Goal: Information Seeking & Learning: Compare options

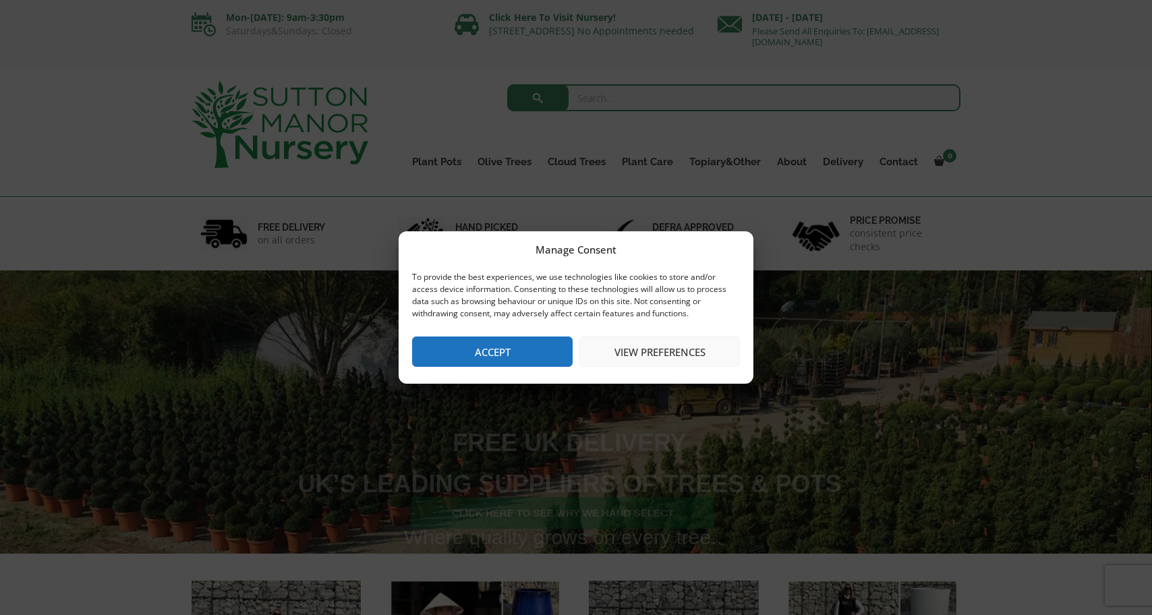
click at [512, 353] on button "Accept" at bounding box center [492, 351] width 160 height 30
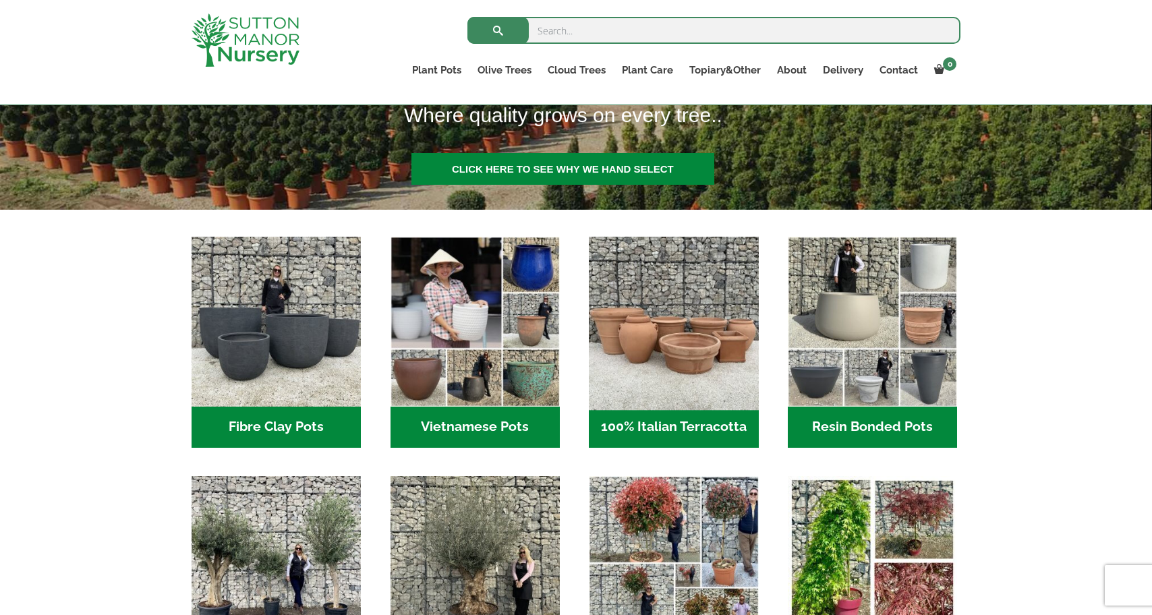
scroll to position [315, 0]
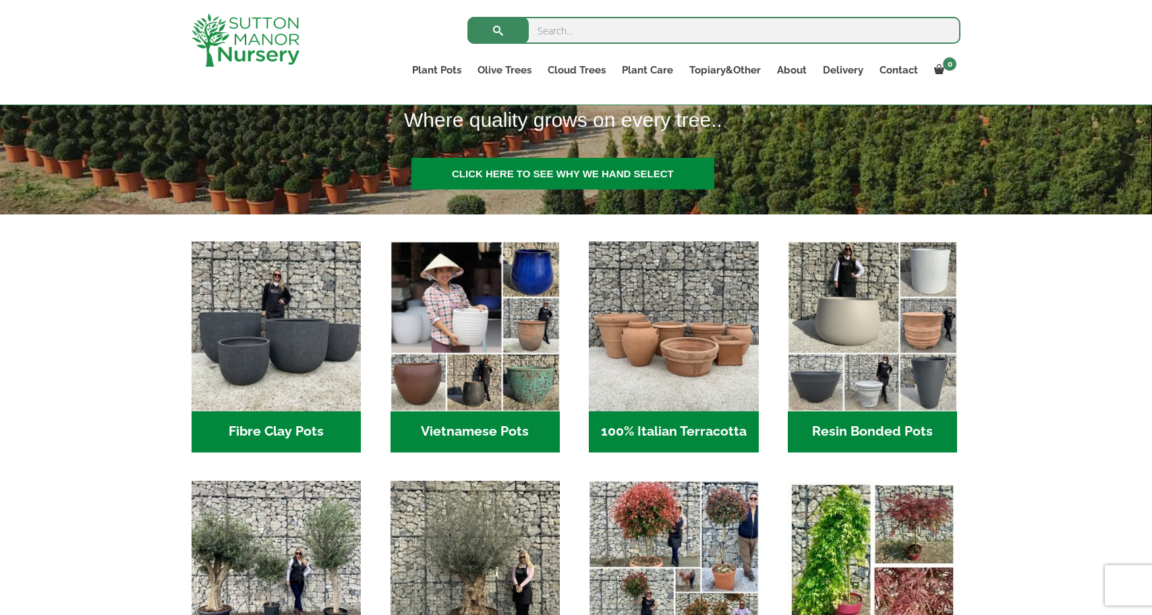
click at [866, 434] on h2 "Resin Bonded Pots (218)" at bounding box center [872, 432] width 169 height 42
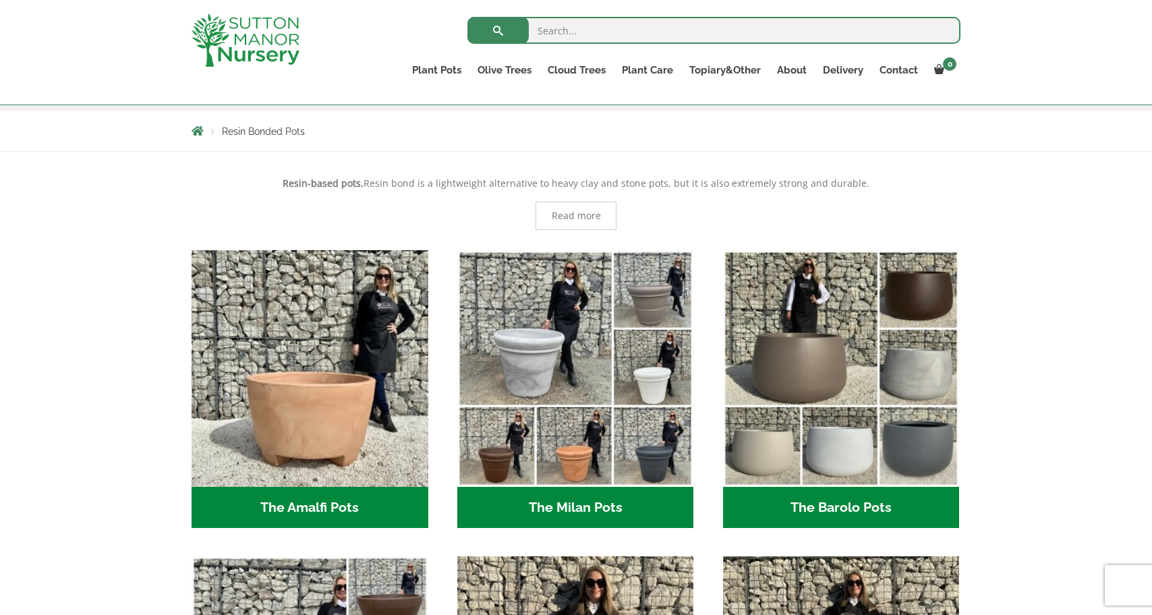
scroll to position [241, 0]
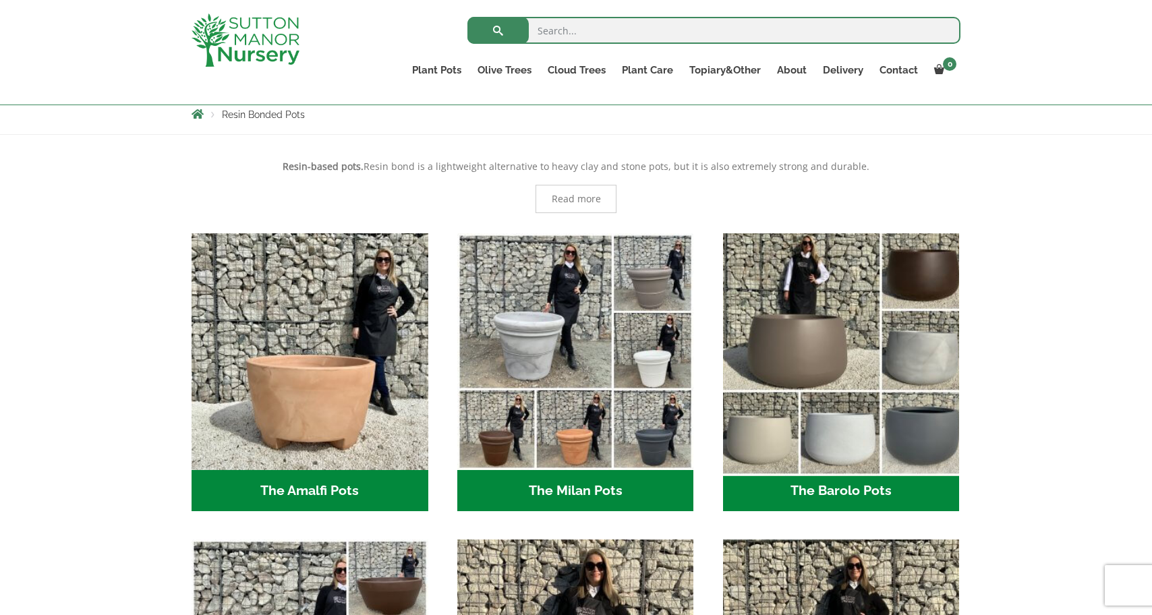
click at [827, 373] on img "Visit product category The Barolo Pots" at bounding box center [841, 351] width 248 height 248
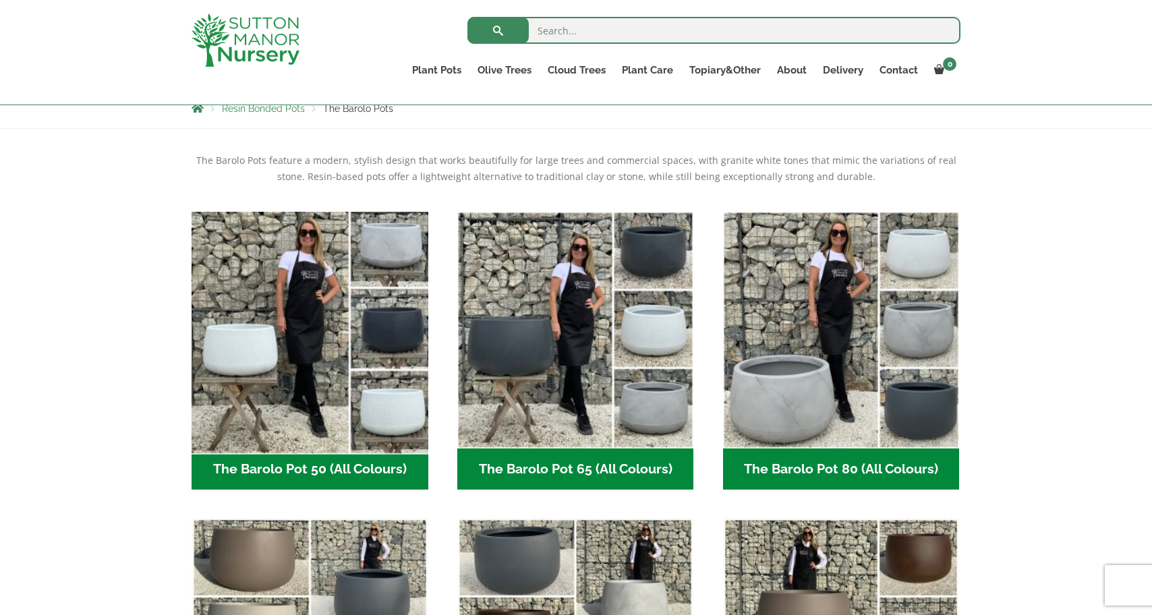
scroll to position [247, 0]
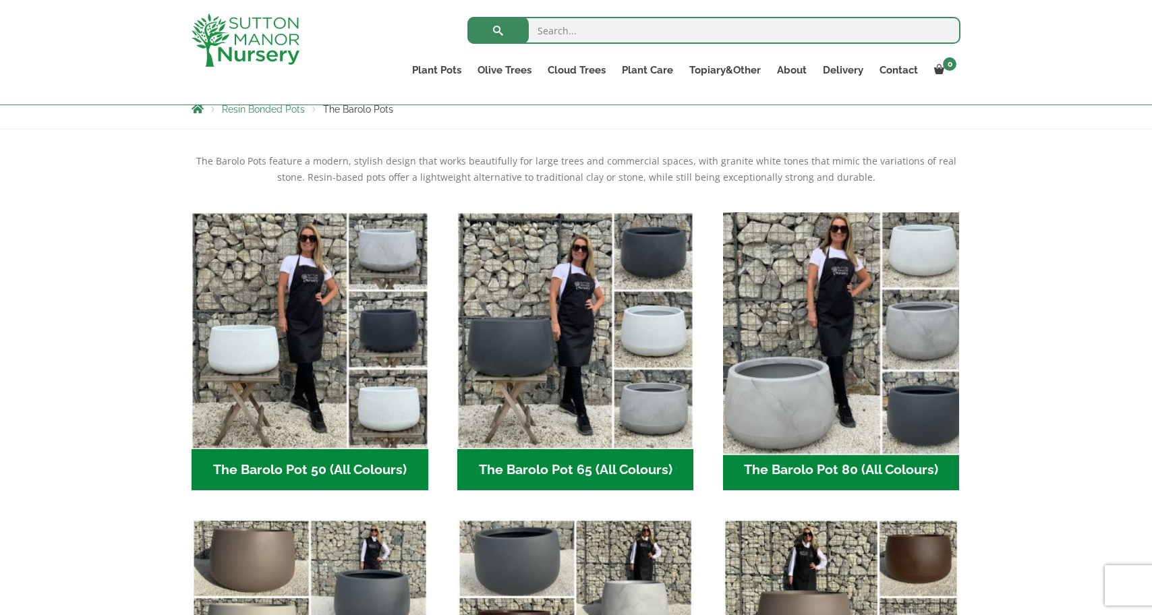
click at [813, 389] on img "Visit product category The Barolo Pot 80 (All Colours)" at bounding box center [841, 330] width 248 height 248
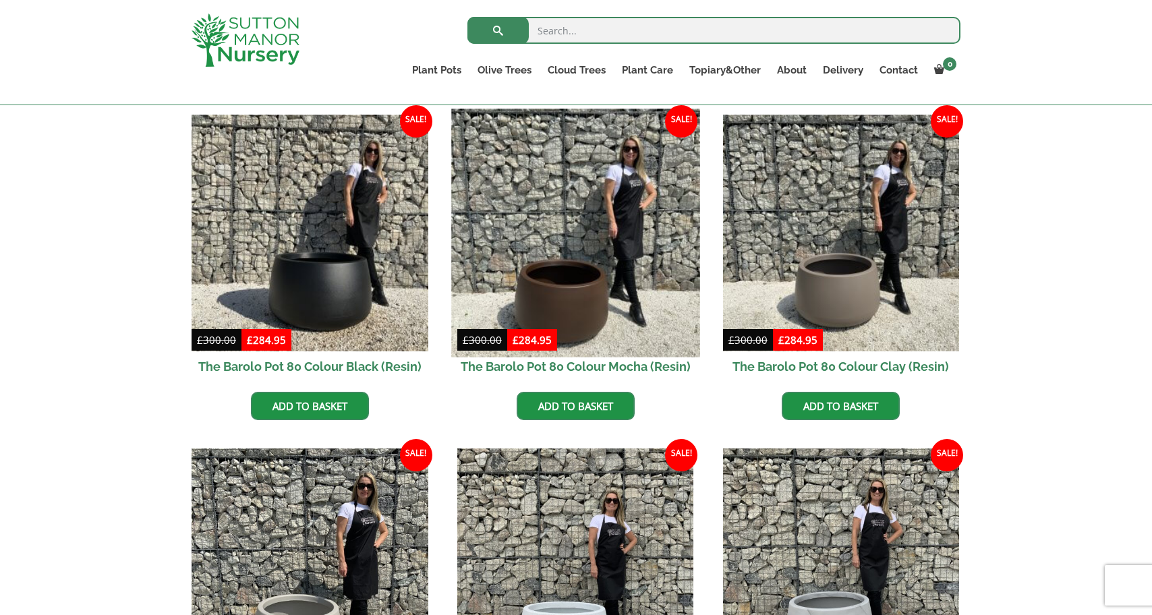
scroll to position [334, 0]
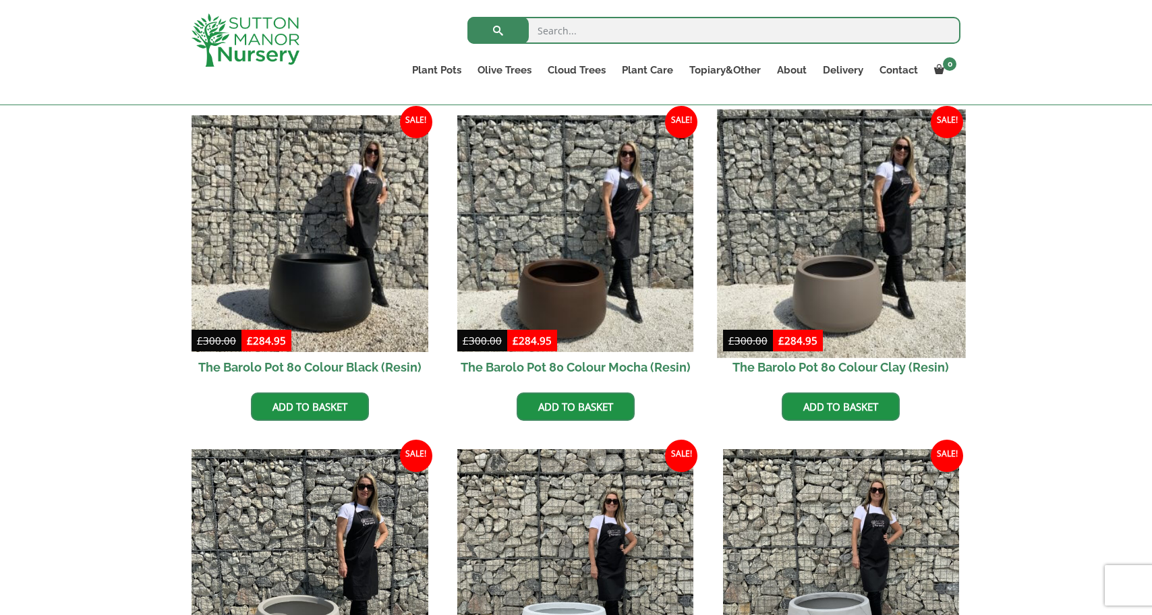
click at [846, 291] on img at bounding box center [841, 233] width 248 height 248
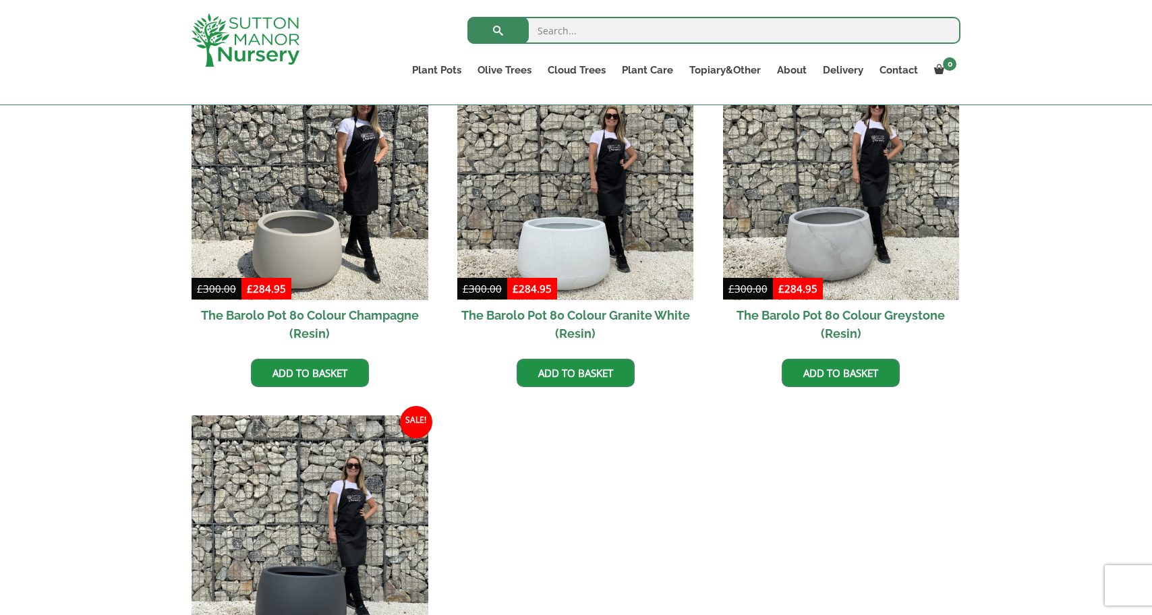
scroll to position [718, 0]
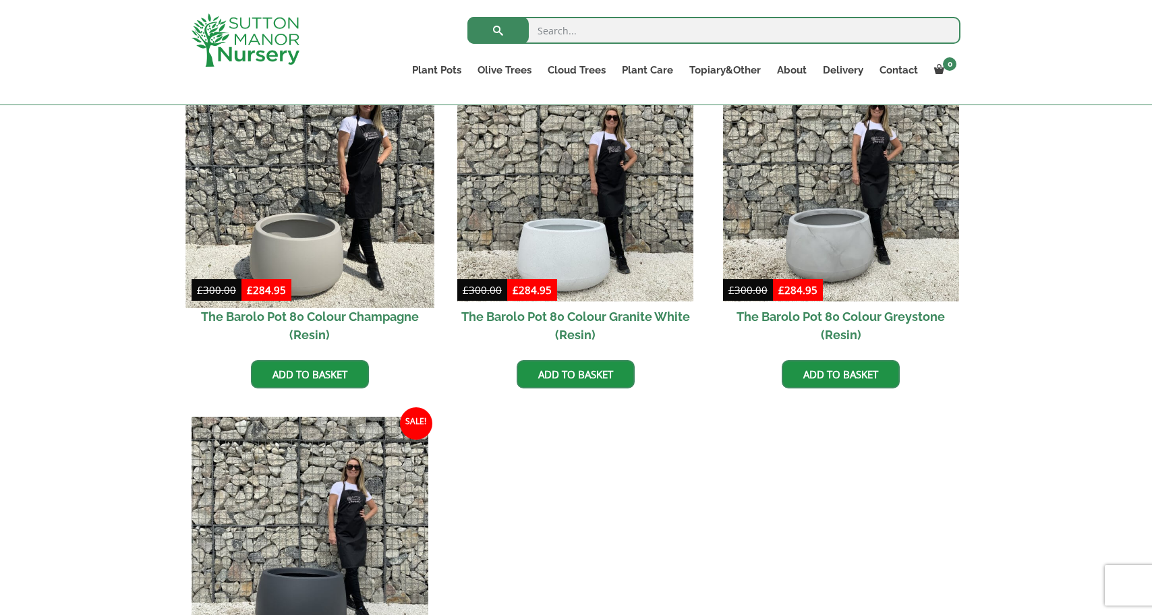
click at [320, 249] on img at bounding box center [309, 183] width 248 height 248
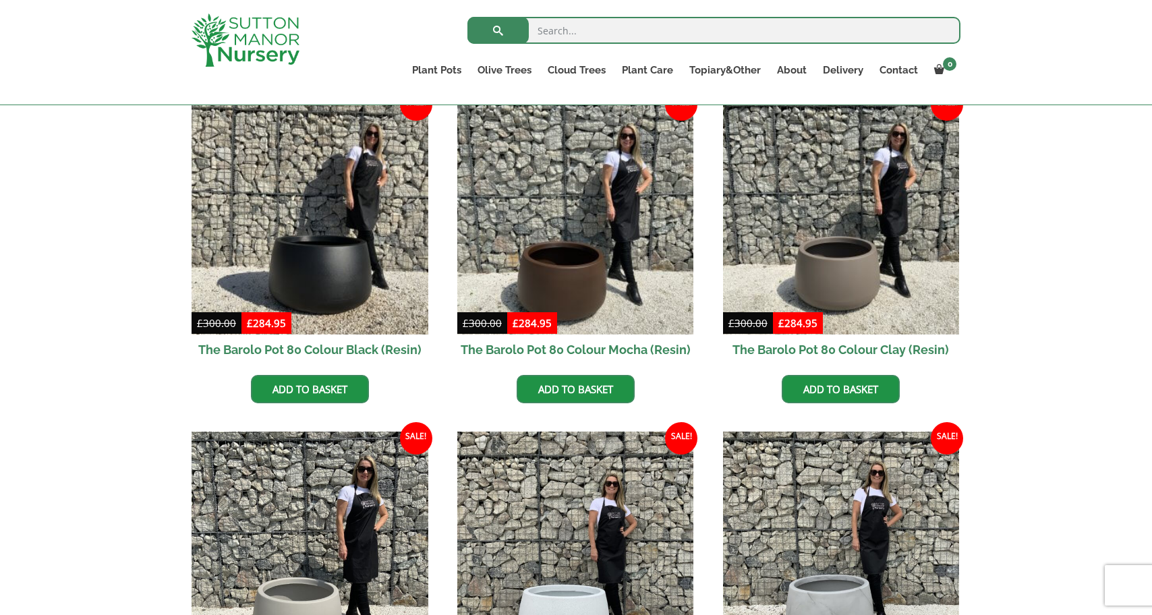
scroll to position [351, 0]
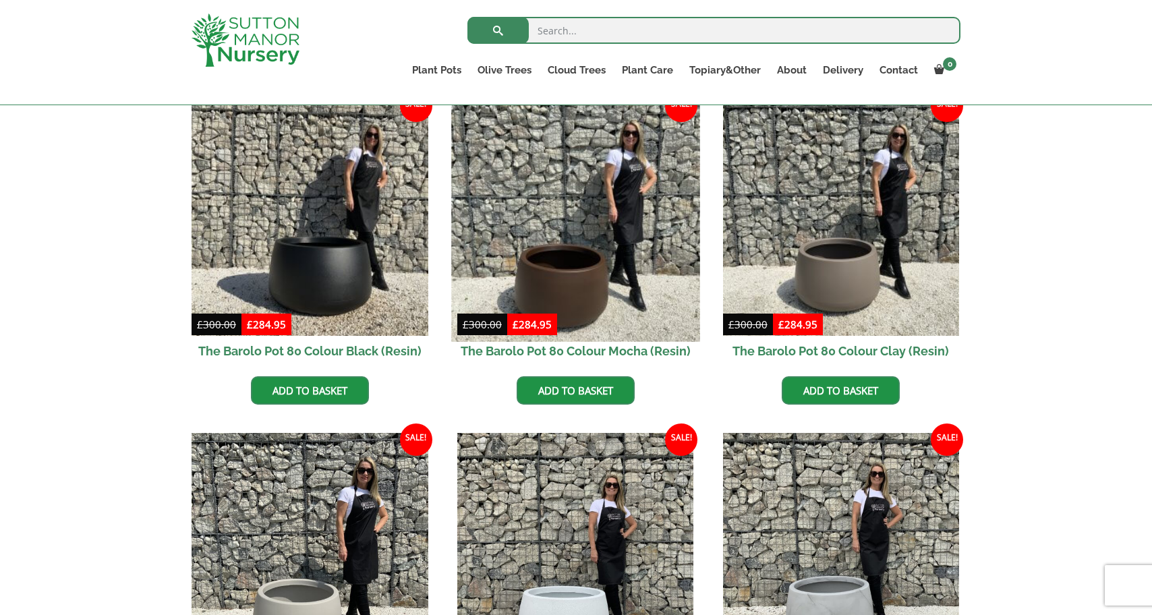
click at [566, 295] on img at bounding box center [575, 217] width 248 height 248
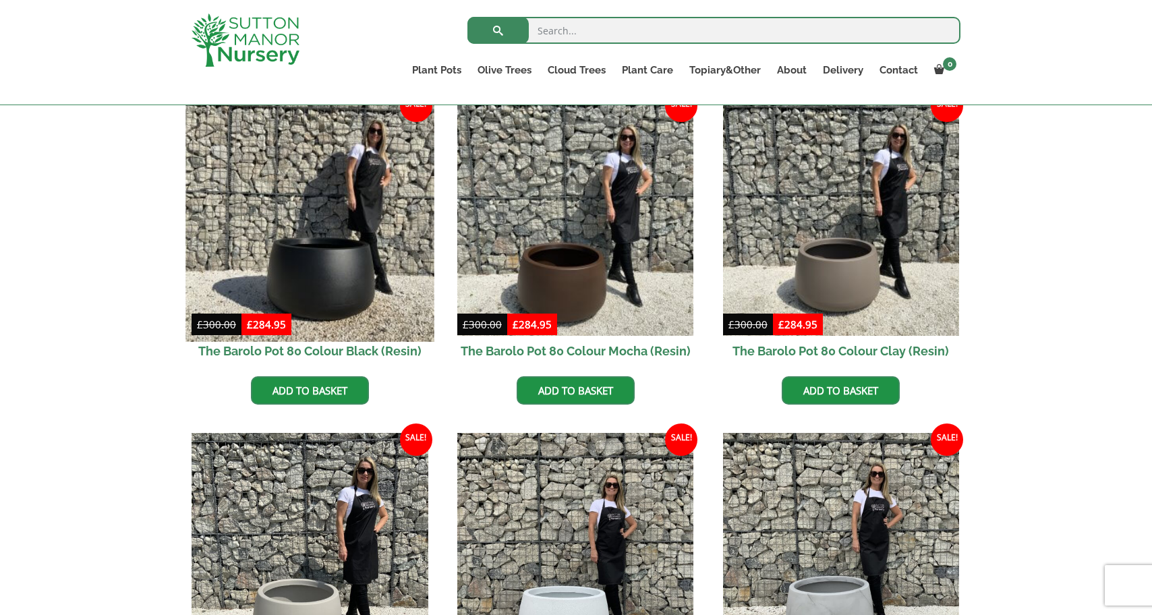
click at [343, 269] on img at bounding box center [309, 217] width 248 height 248
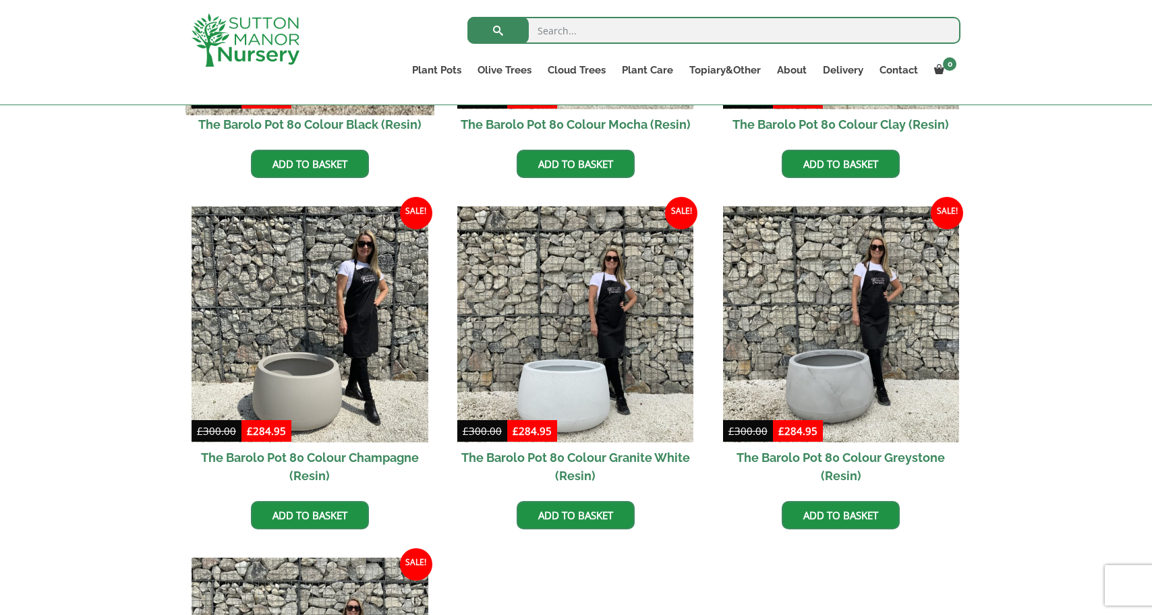
scroll to position [574, 0]
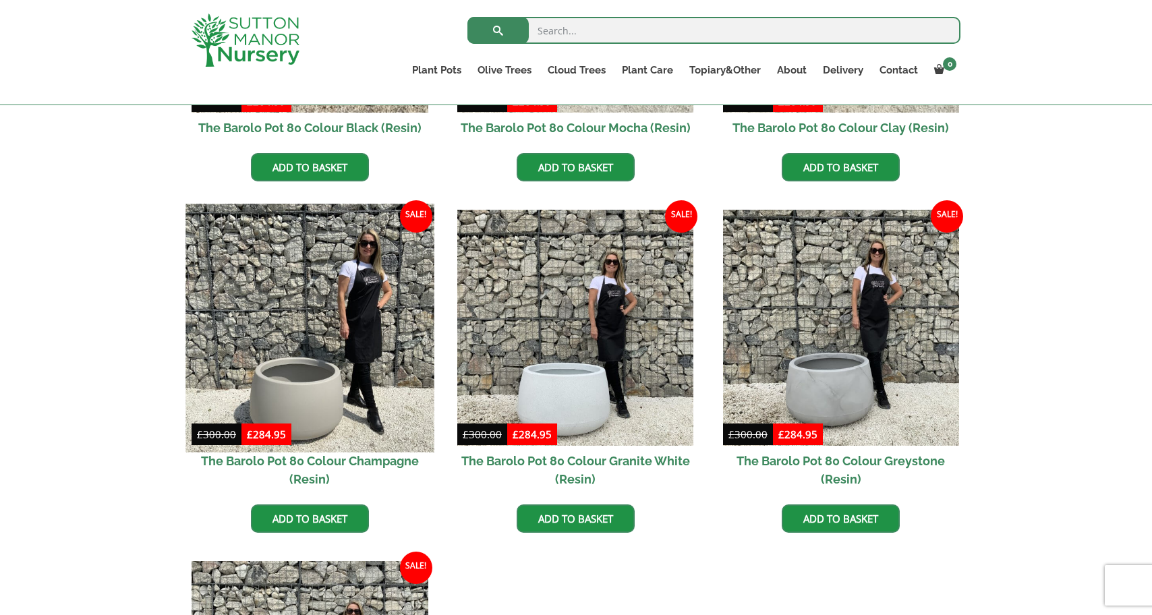
click at [310, 411] on img at bounding box center [309, 328] width 248 height 248
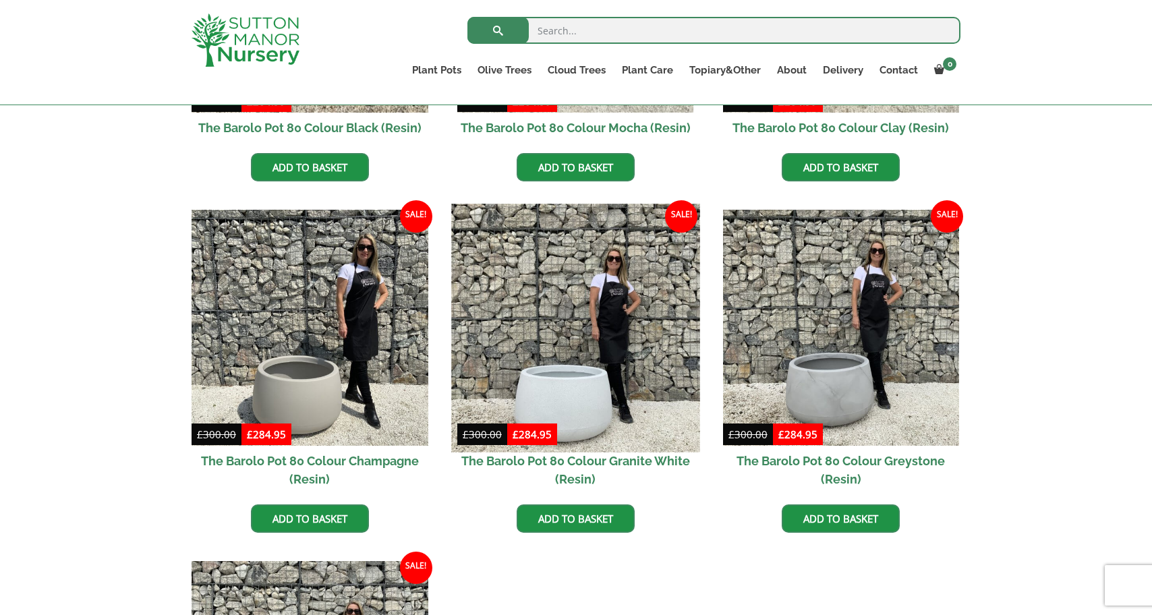
click at [588, 414] on img at bounding box center [575, 328] width 248 height 248
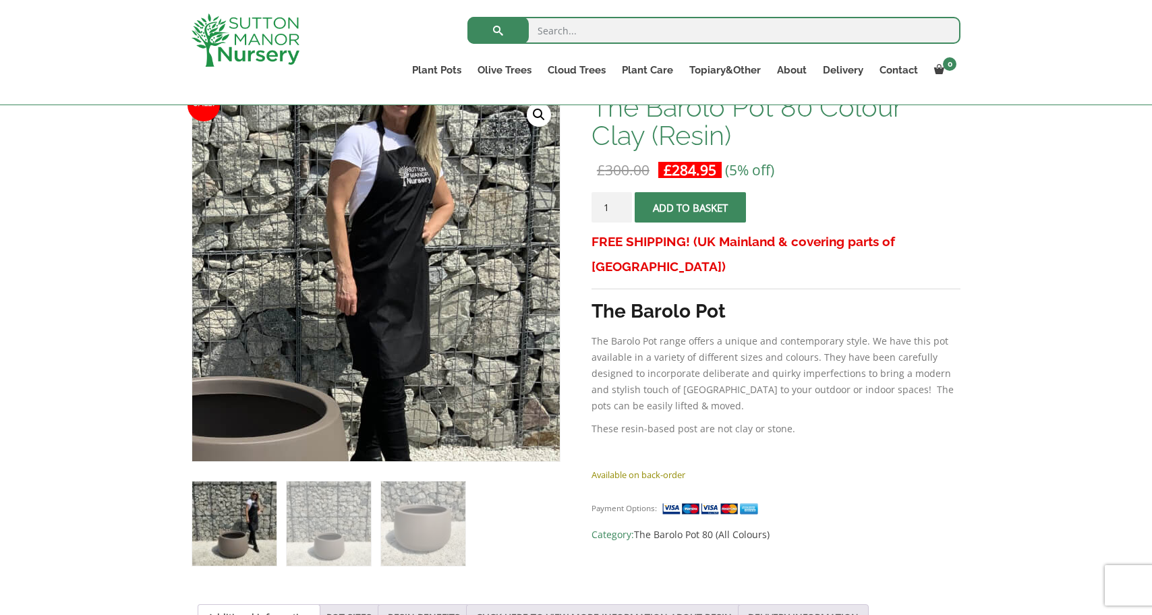
scroll to position [219, 0]
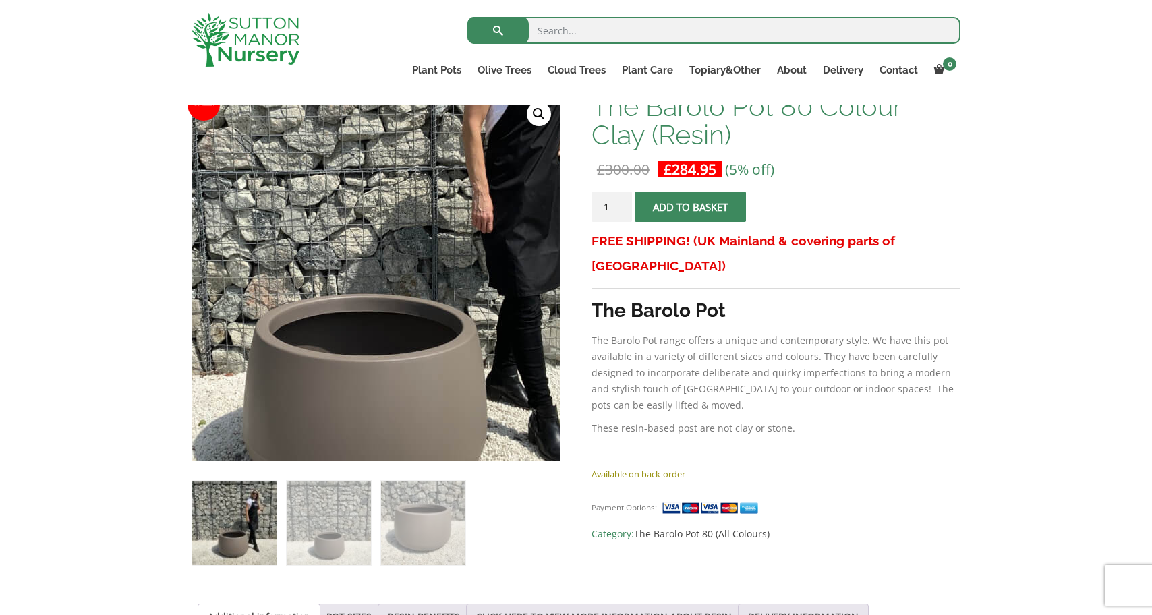
click at [376, 326] on img at bounding box center [375, 237] width 674 height 674
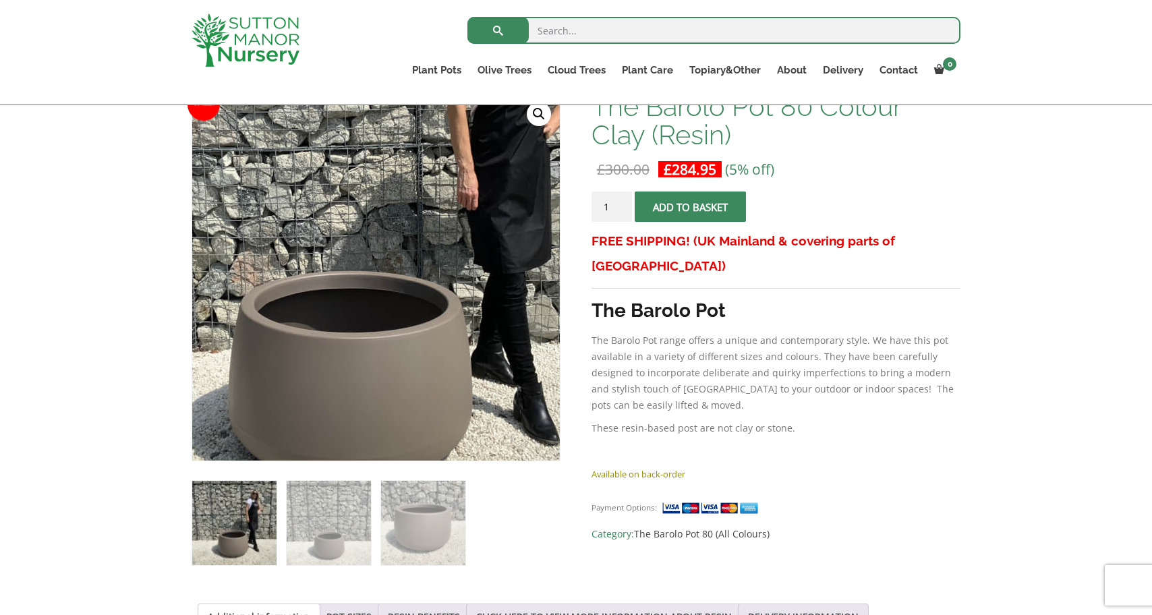
click at [394, 353] on img at bounding box center [361, 214] width 674 height 674
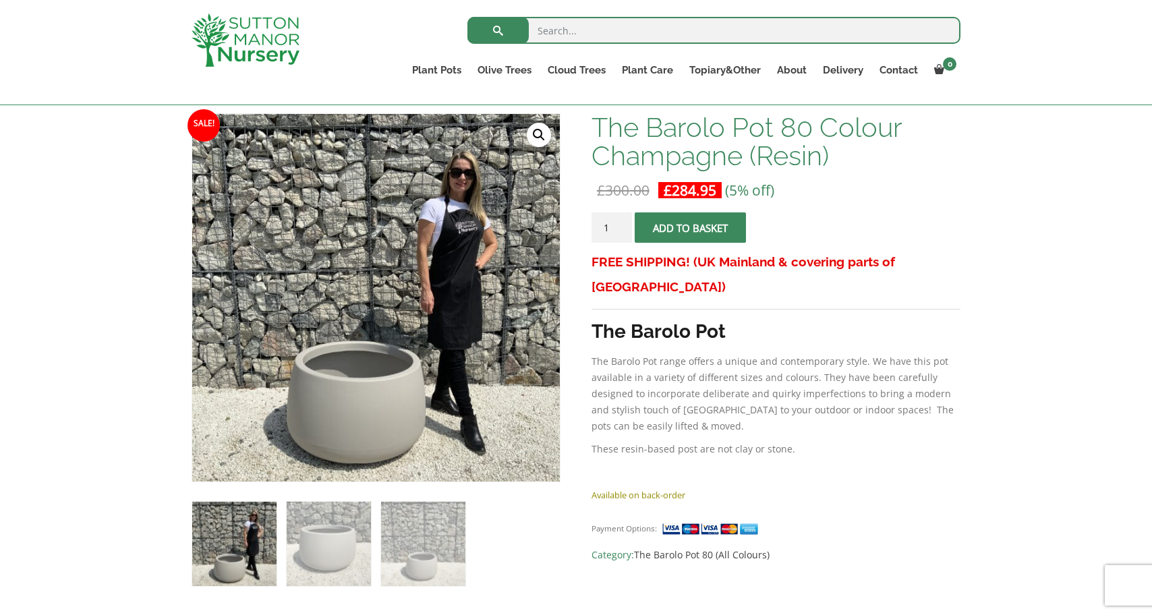
scroll to position [200, 0]
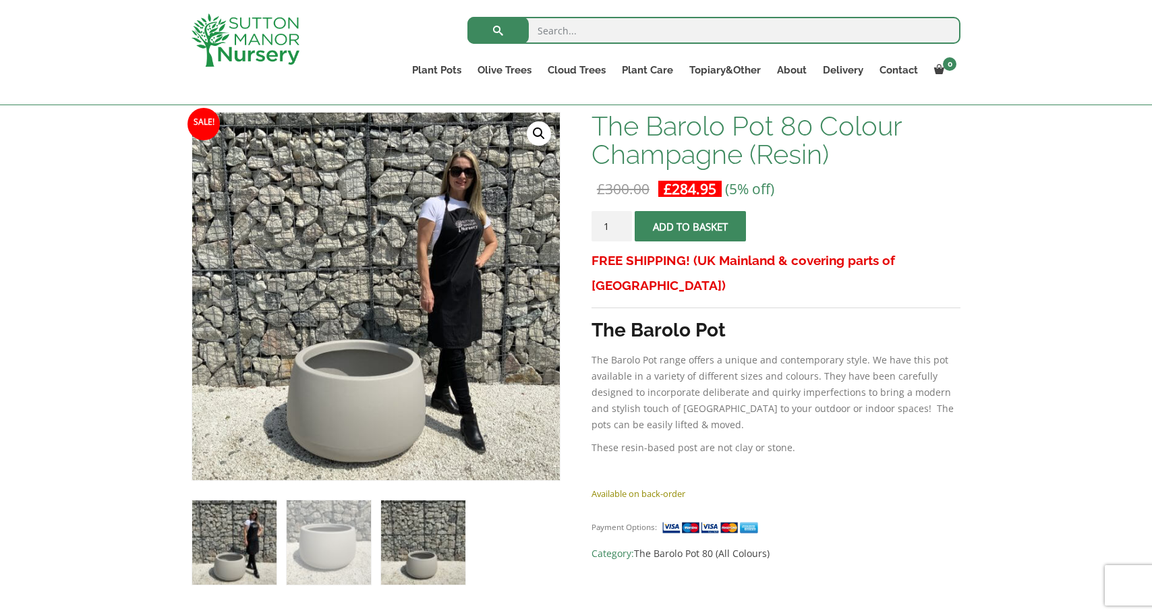
click at [405, 575] on img at bounding box center [423, 542] width 84 height 84
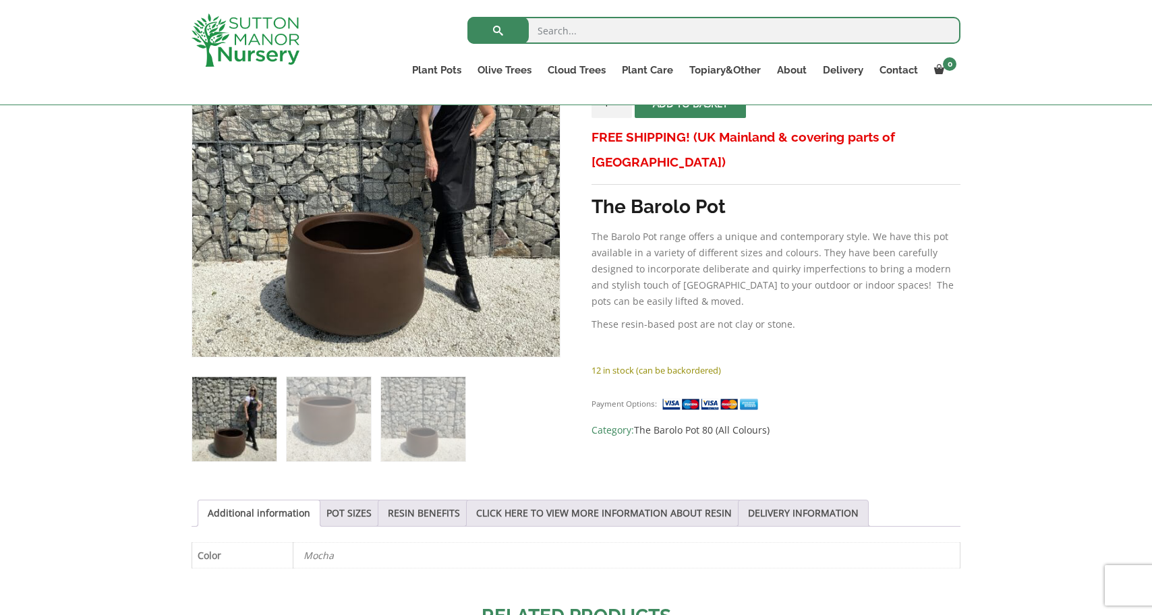
scroll to position [304, 0]
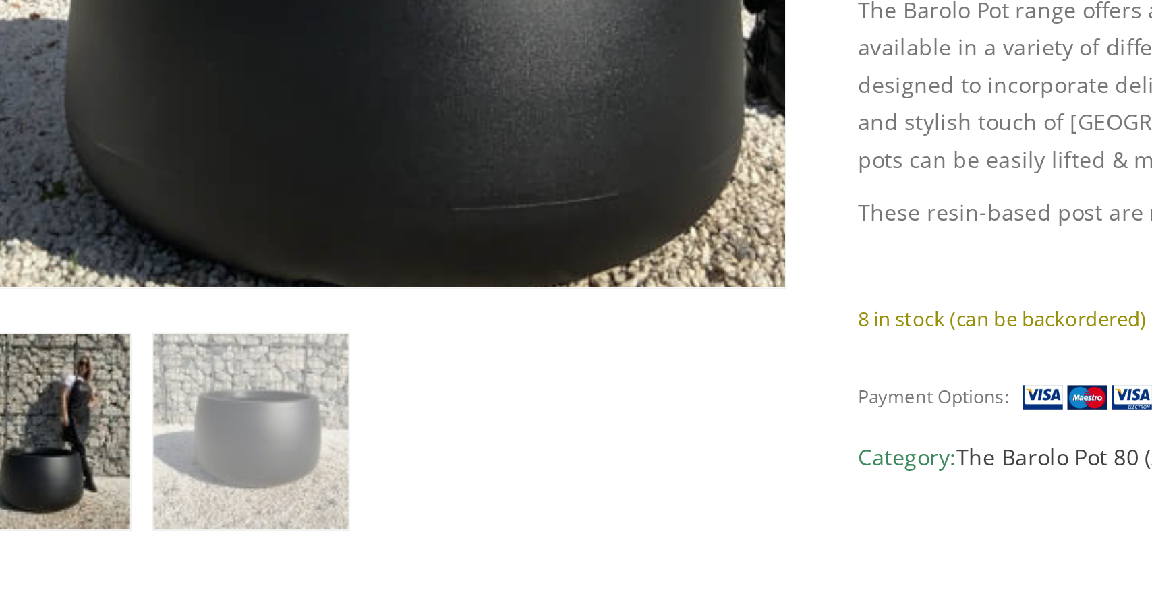
scroll to position [209, 0]
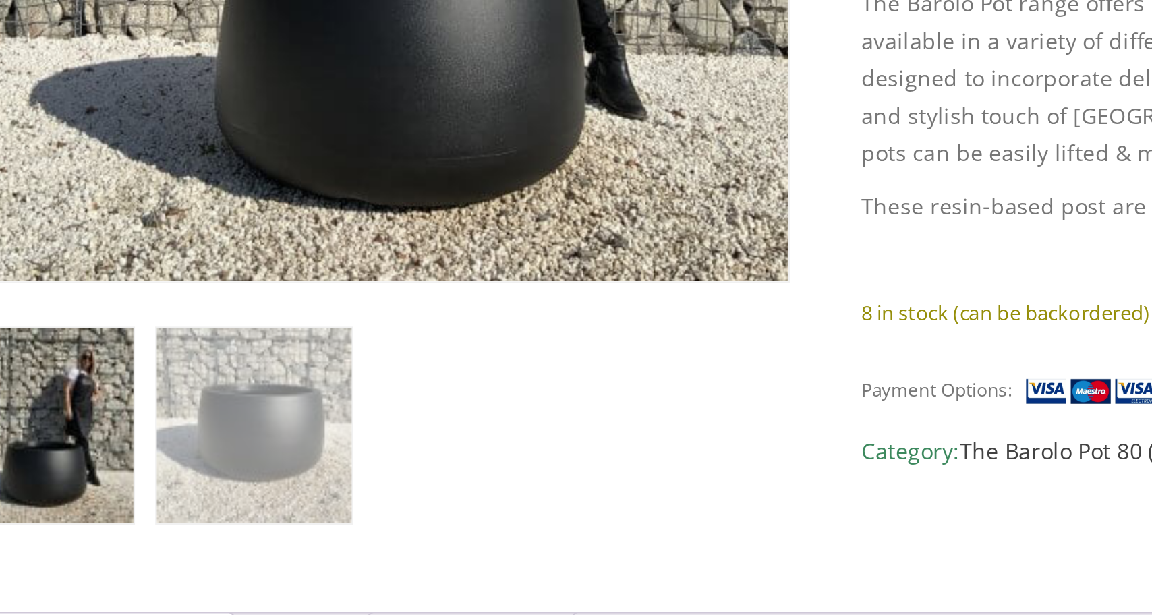
click at [192, 491] on img at bounding box center [234, 533] width 84 height 84
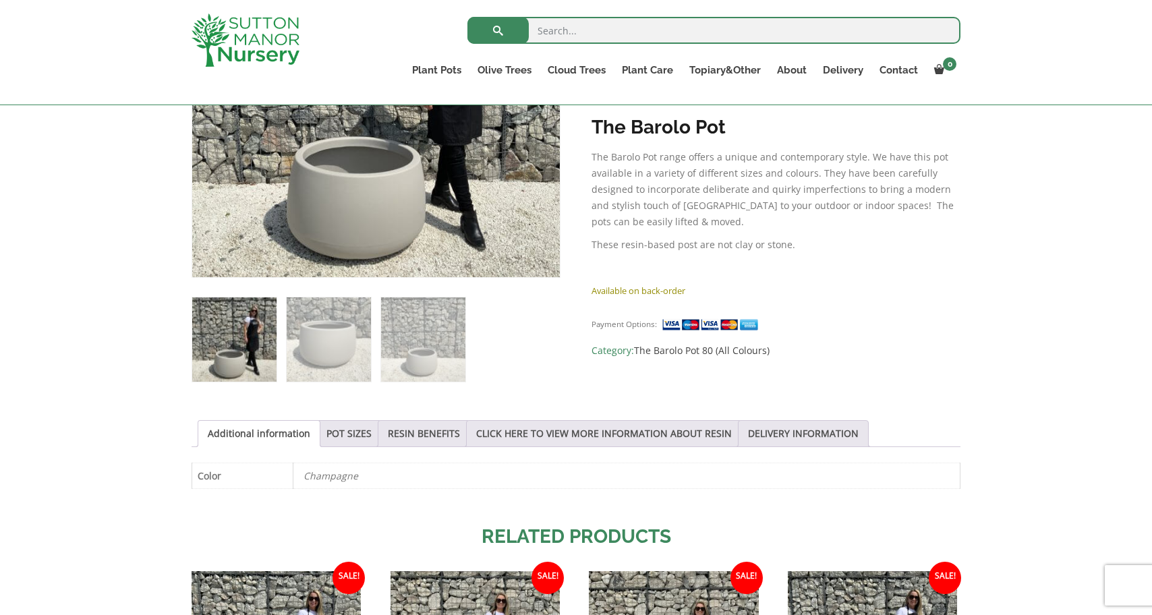
scroll to position [402, 0]
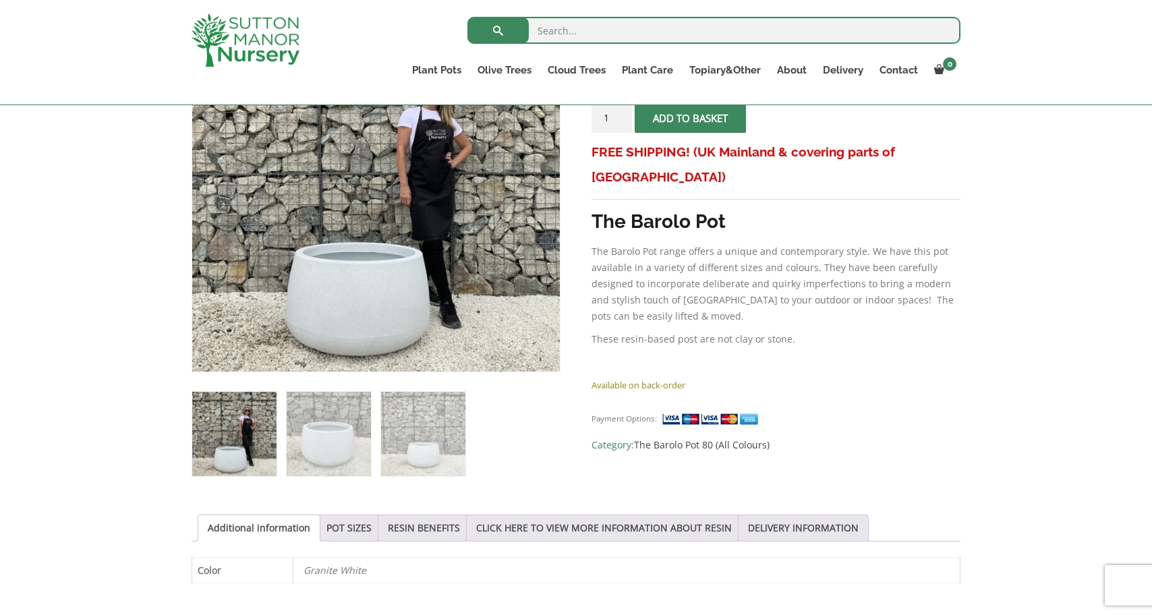
scroll to position [307, 0]
click at [423, 527] on link "RESIN BENEFITS" at bounding box center [424, 529] width 72 height 26
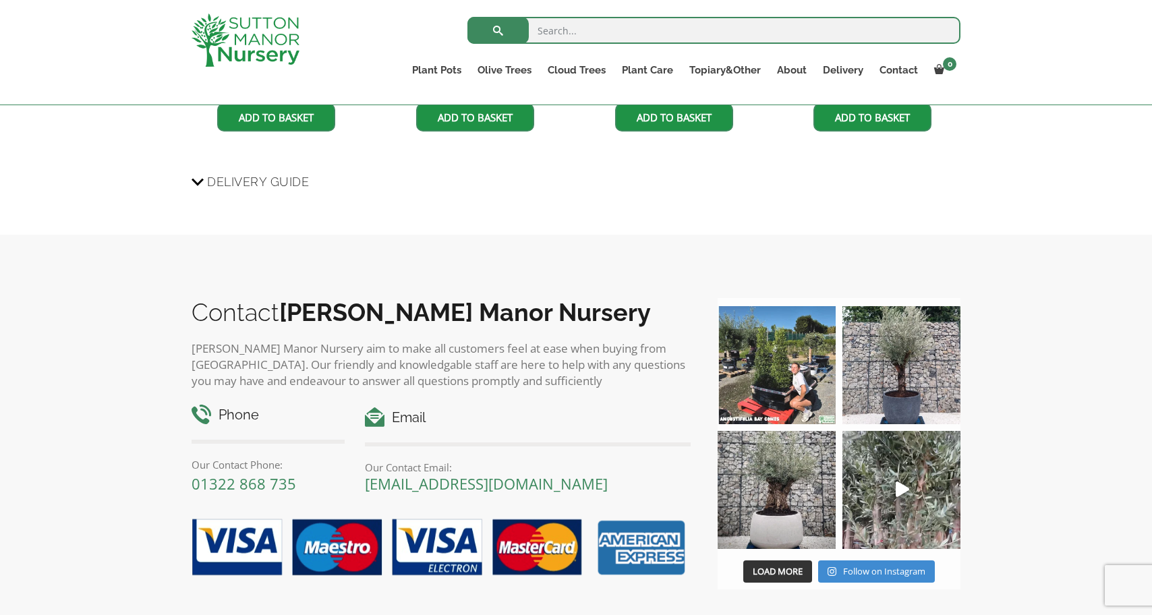
scroll to position [1349, 0]
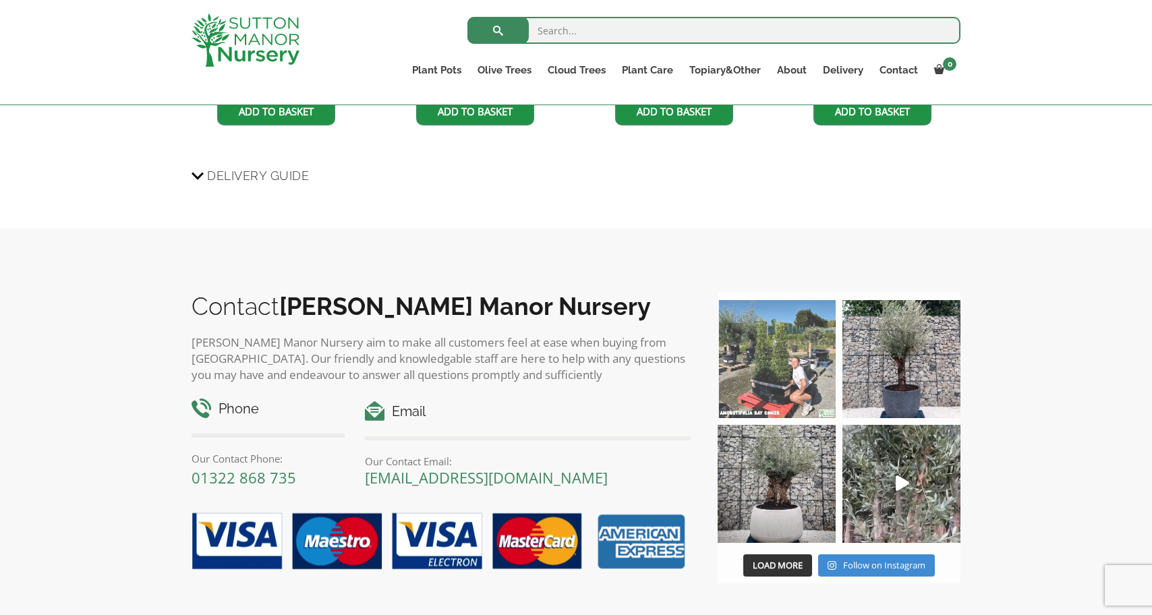
click at [782, 382] on img at bounding box center [776, 359] width 118 height 118
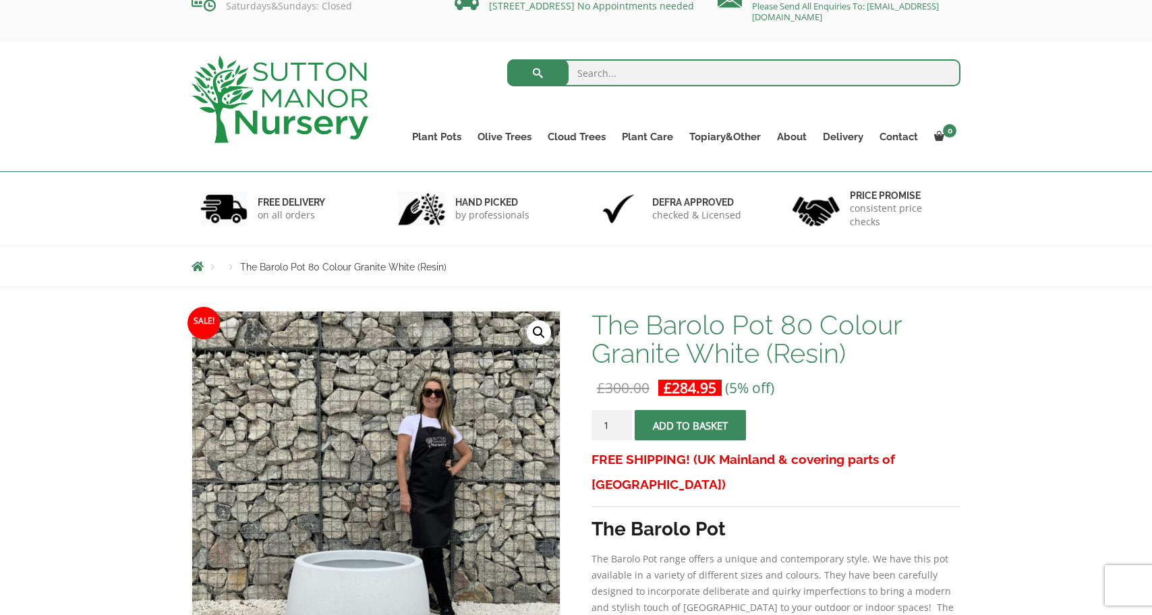
scroll to position [16, 0]
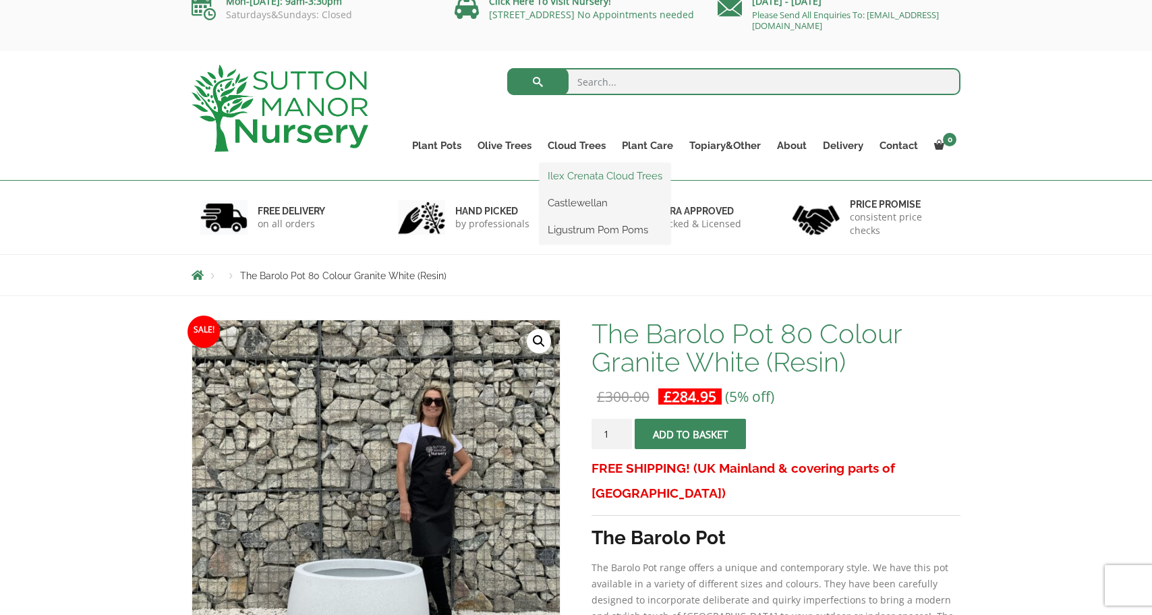
click at [579, 177] on link "Ilex Crenata Cloud Trees" at bounding box center [604, 176] width 131 height 20
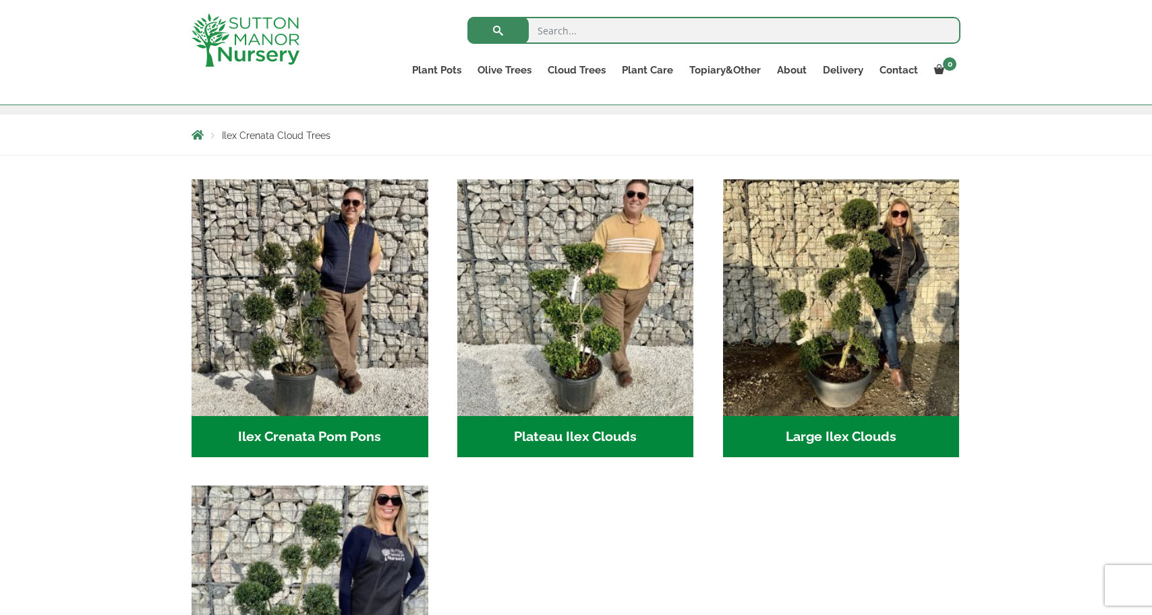
scroll to position [220, 0]
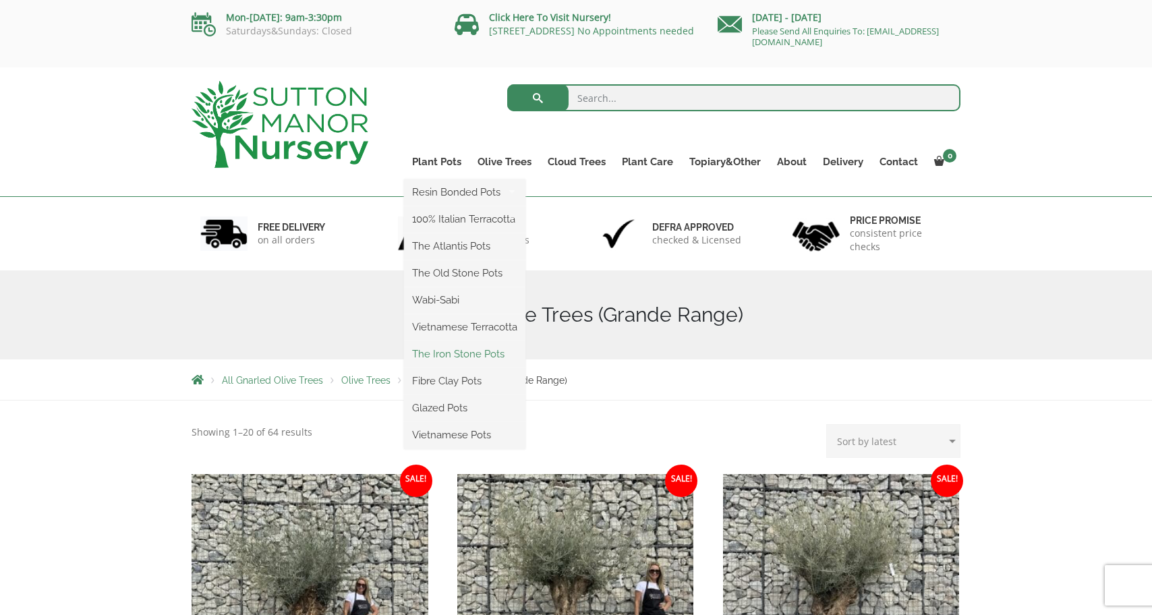
click at [469, 355] on link "The Iron Stone Pots" at bounding box center [464, 354] width 121 height 20
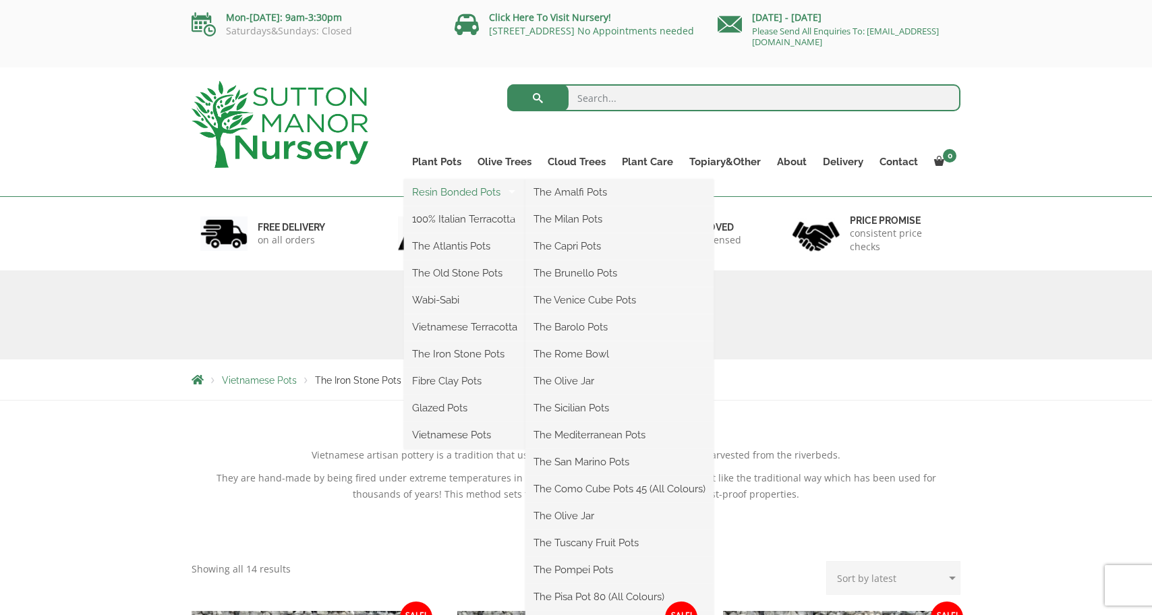
click at [437, 195] on link "Resin Bonded Pots" at bounding box center [464, 192] width 121 height 20
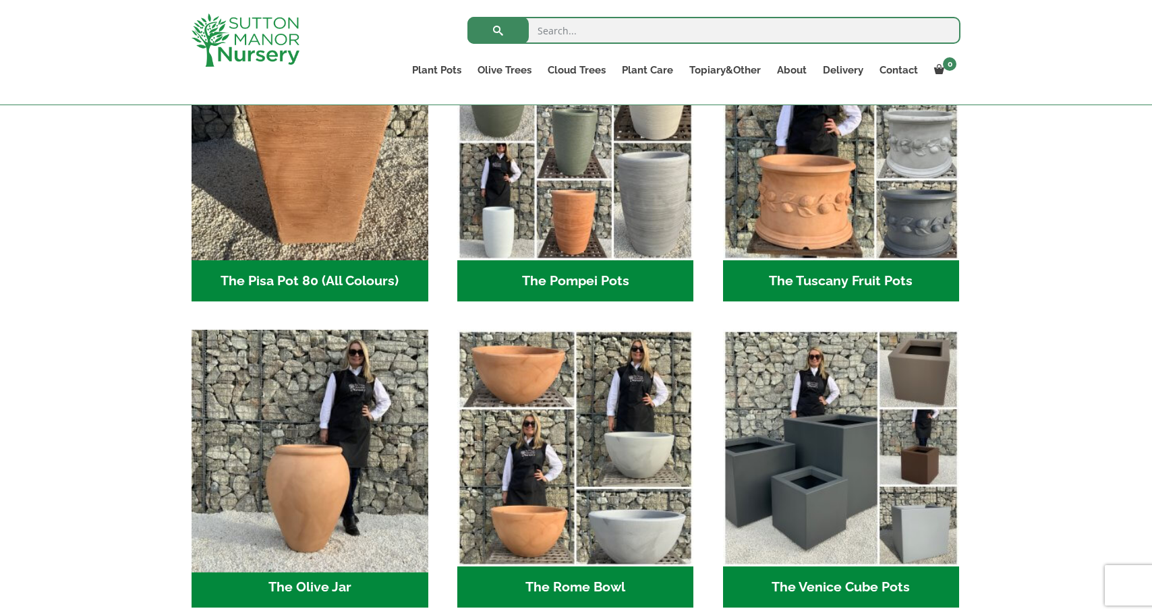
scroll to position [1062, 0]
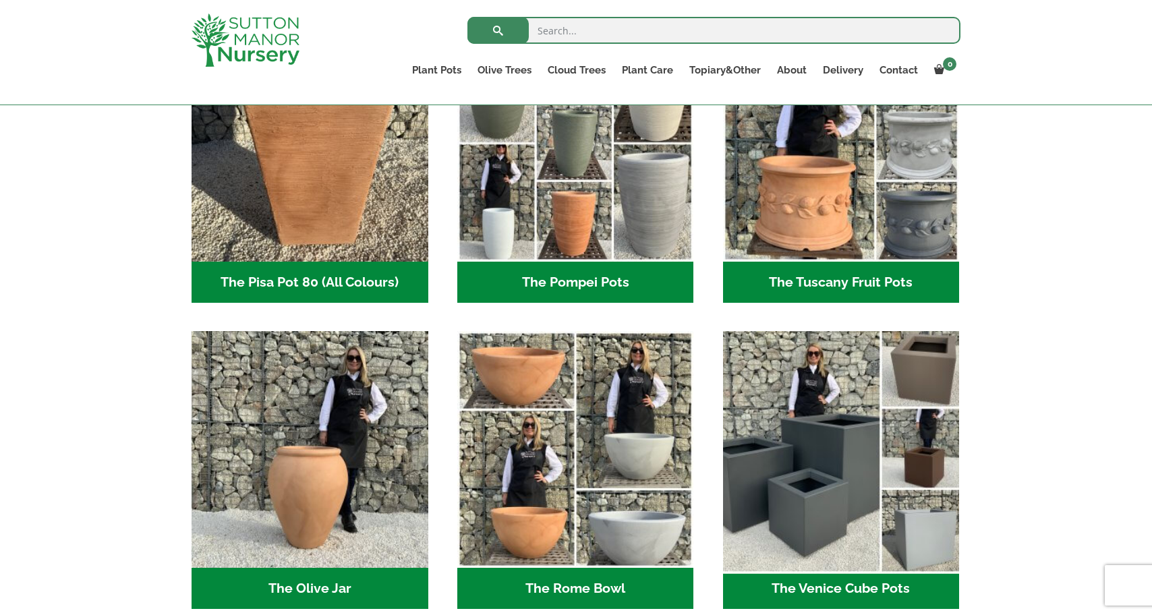
click at [893, 379] on img "Visit product category The Venice Cube Pots" at bounding box center [841, 450] width 248 height 248
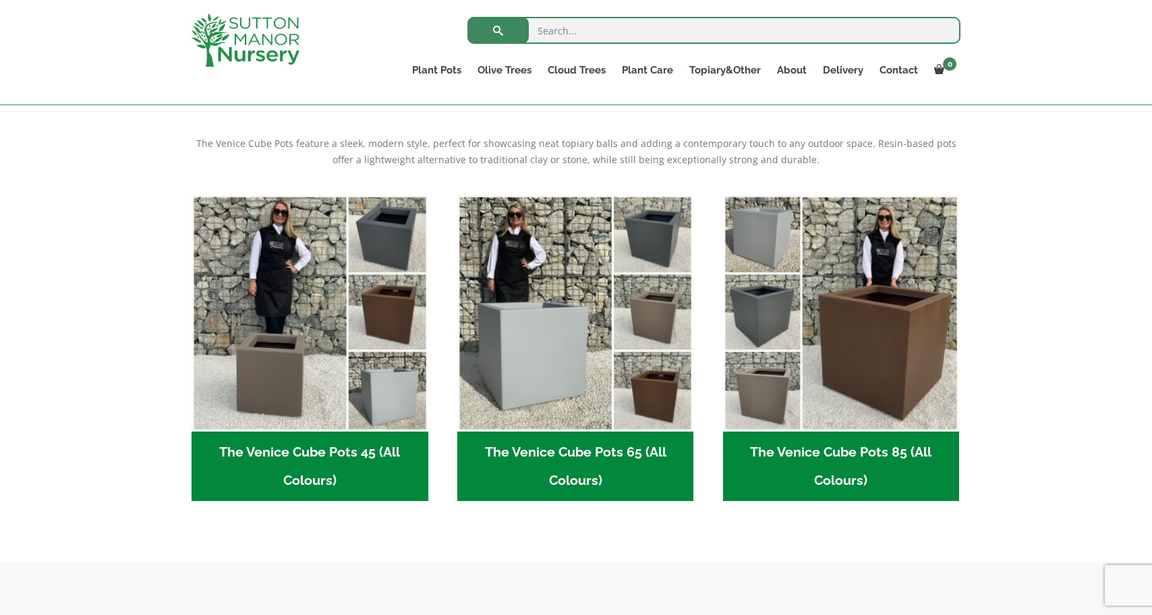
scroll to position [266, 0]
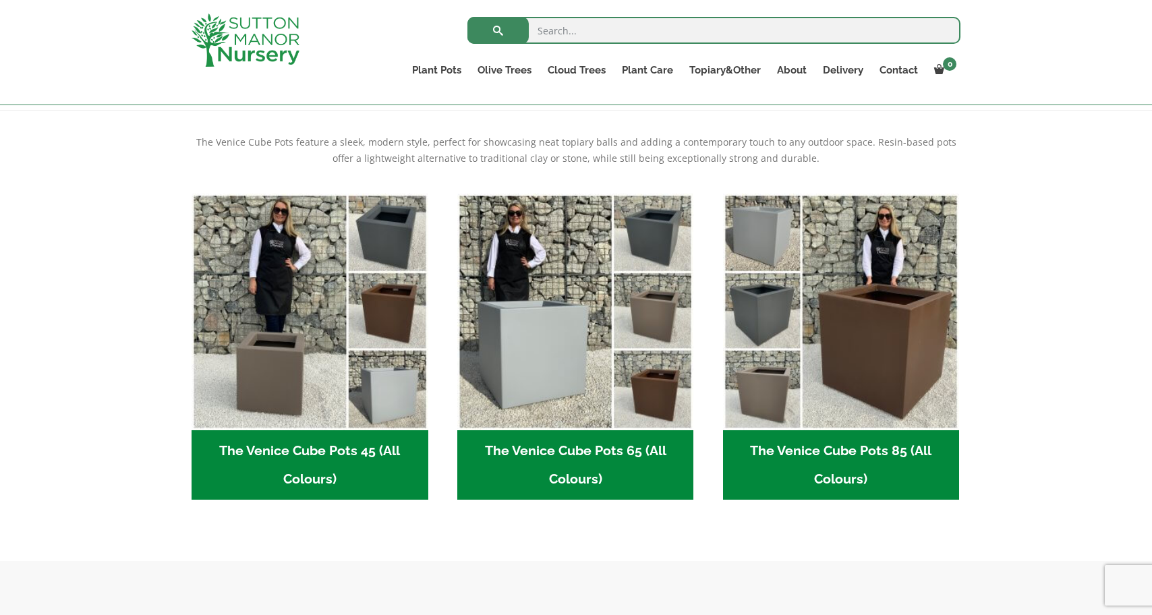
click at [630, 446] on h2 "The Venice Cube Pots 65 (All Colours) (4)" at bounding box center [575, 465] width 237 height 70
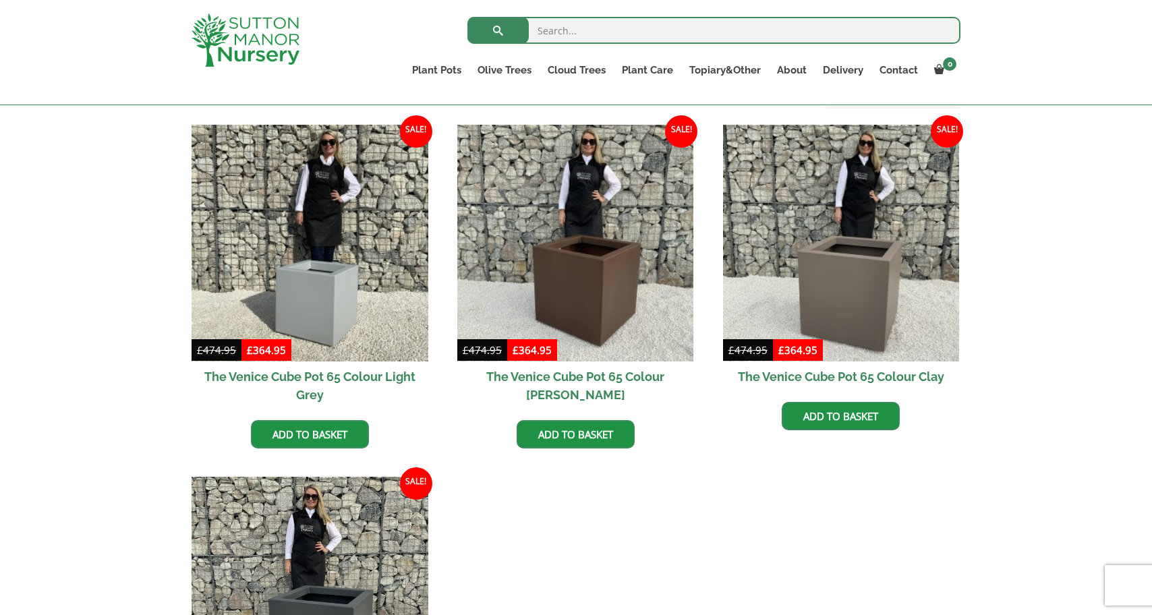
scroll to position [314, 0]
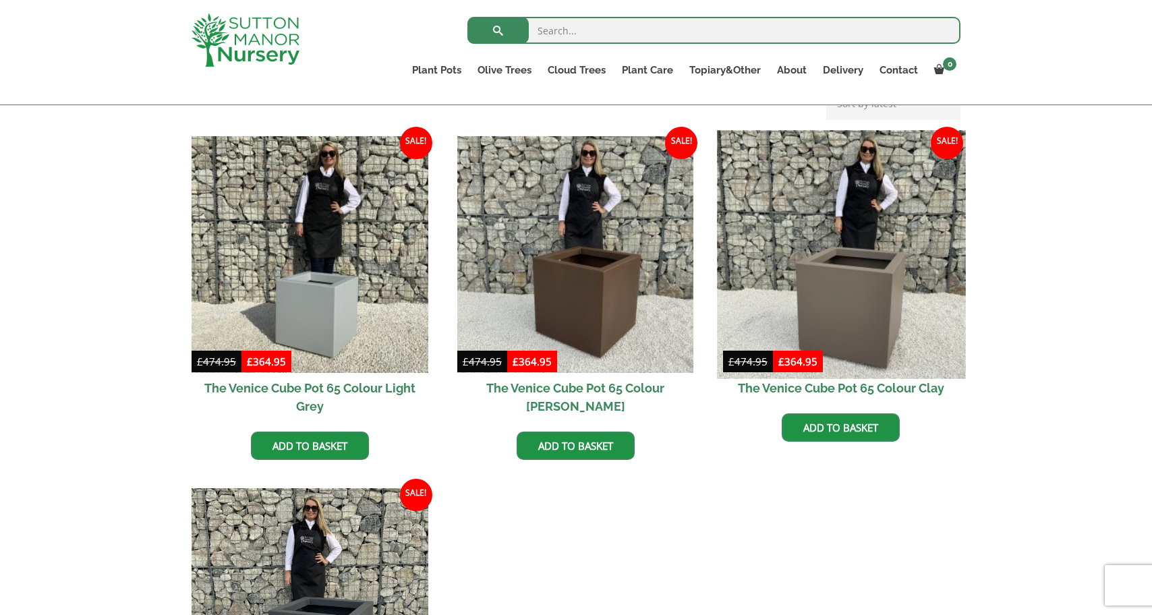
click at [875, 297] on img at bounding box center [841, 254] width 248 height 248
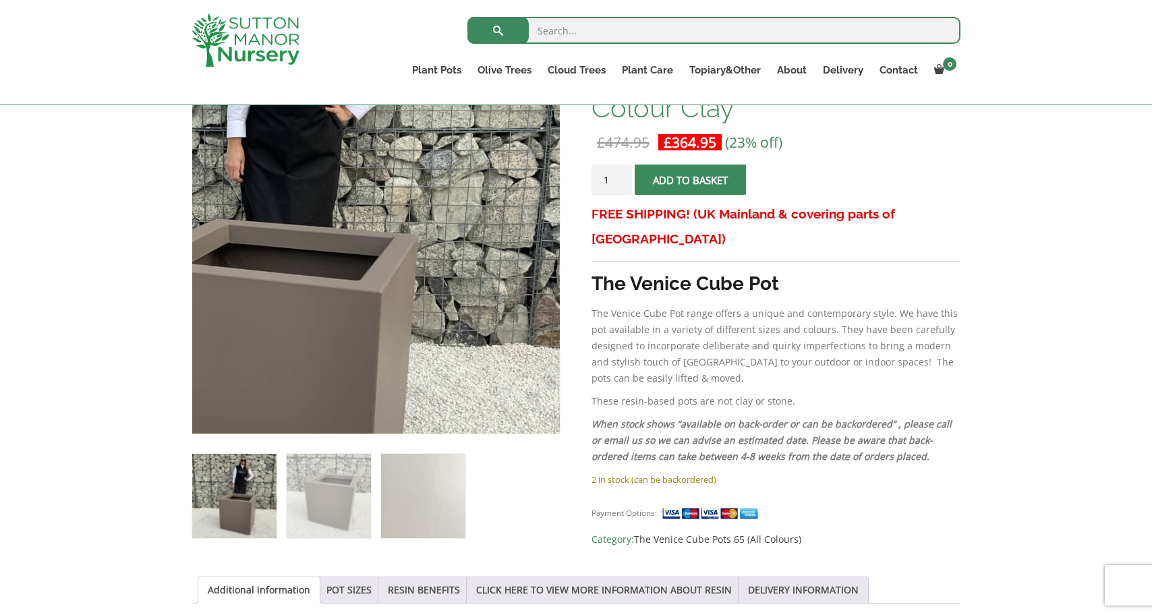
scroll to position [261, 0]
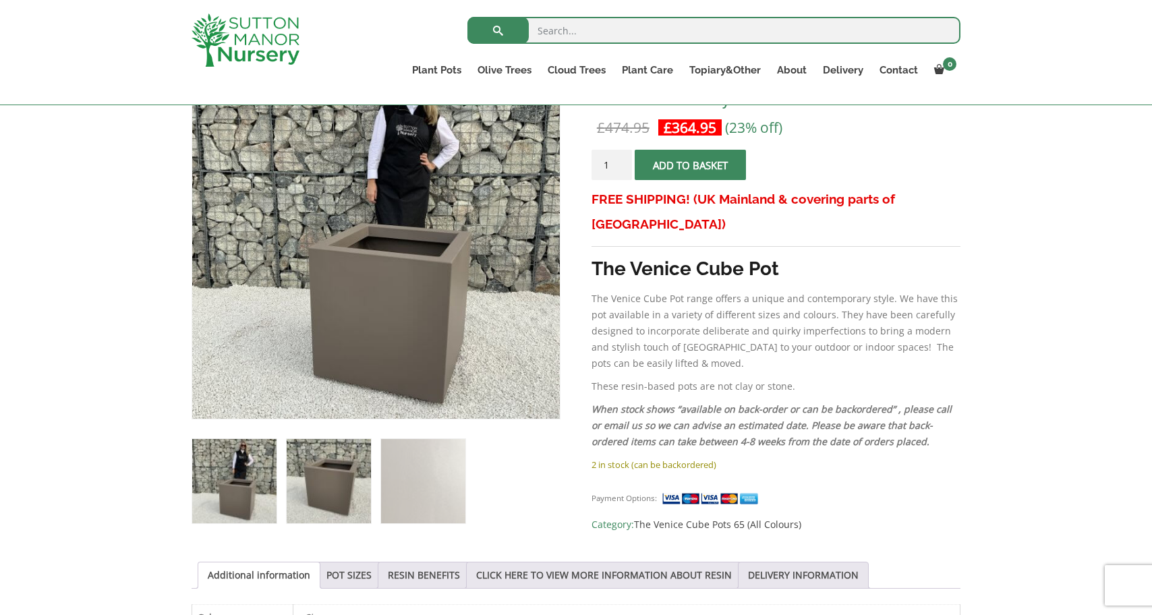
click at [324, 507] on img at bounding box center [329, 481] width 84 height 84
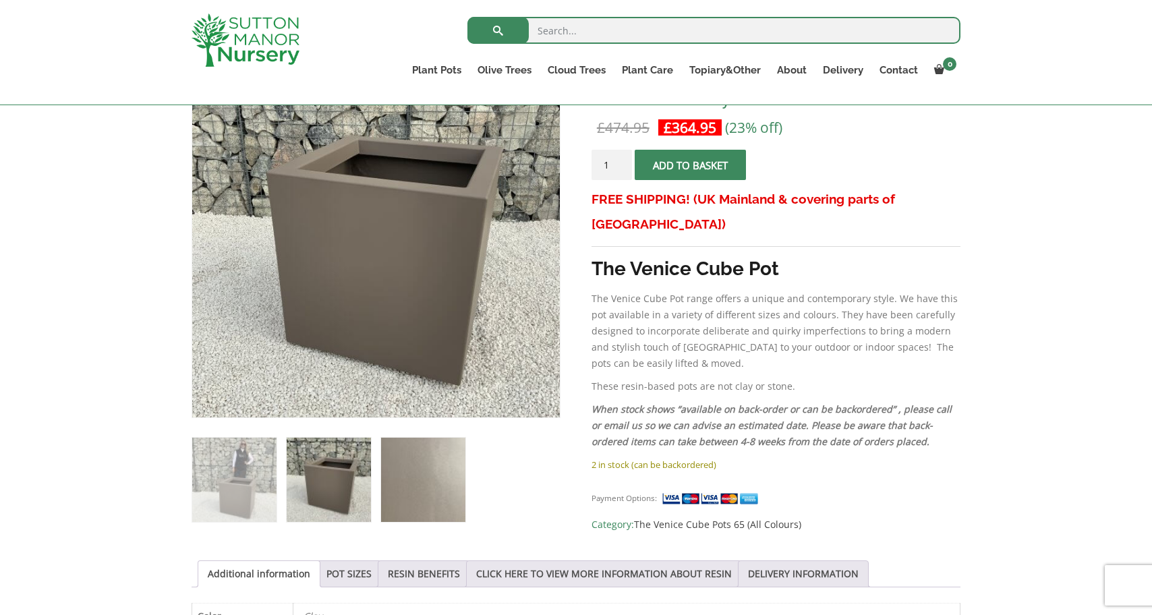
click at [394, 501] on img at bounding box center [423, 480] width 84 height 84
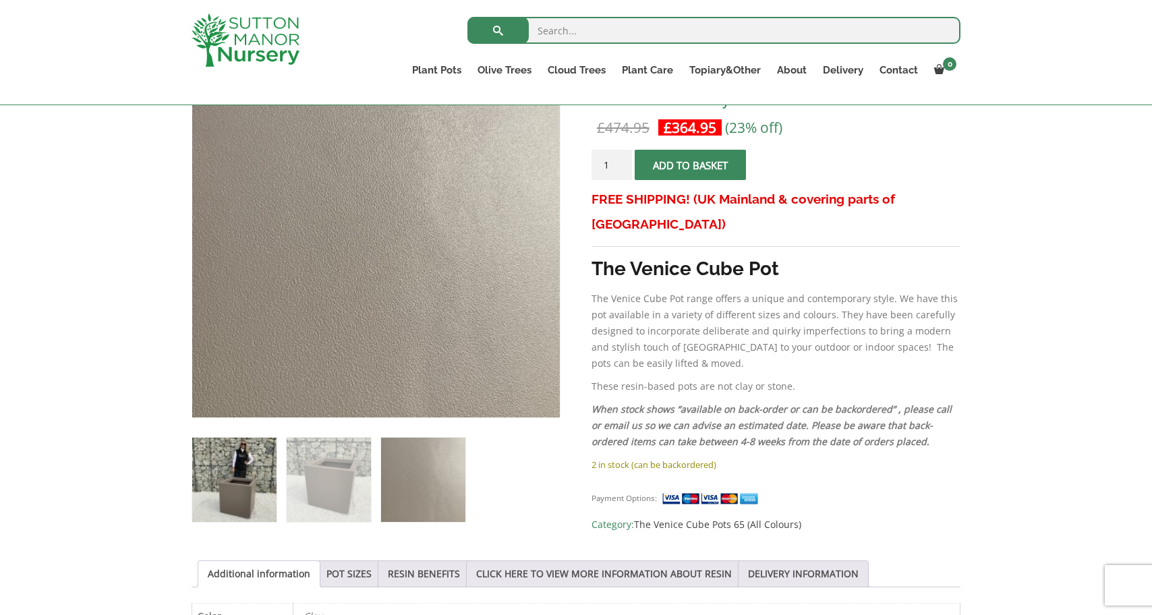
click at [226, 504] on img at bounding box center [234, 480] width 84 height 84
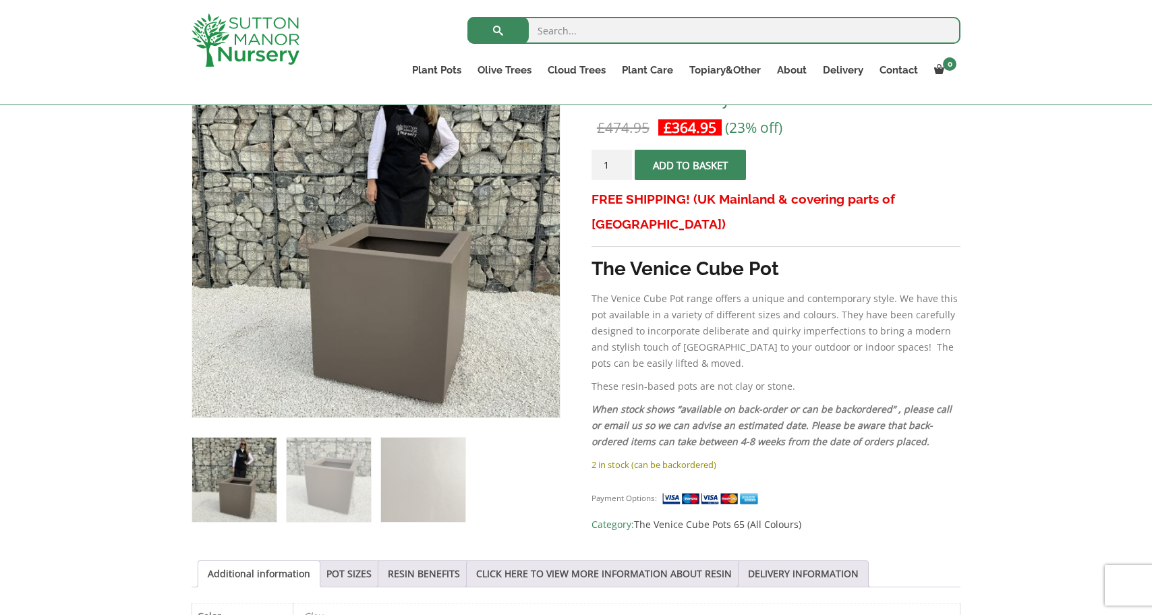
click at [728, 492] on img at bounding box center [712, 499] width 101 height 14
click at [711, 492] on img at bounding box center [712, 499] width 101 height 14
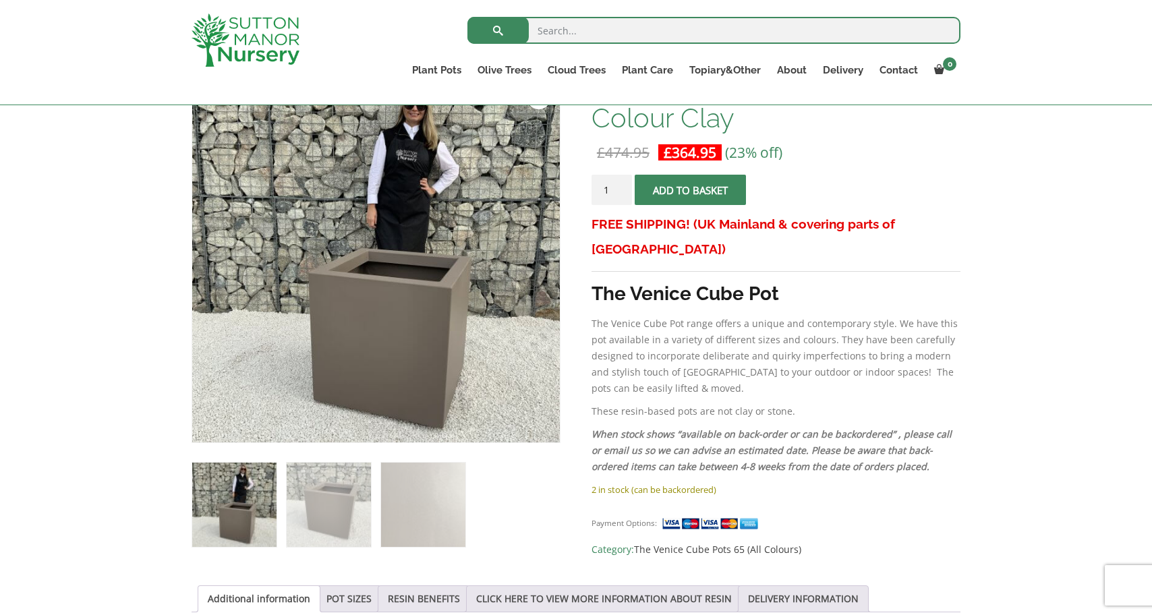
scroll to position [221, 0]
